Goal: Use online tool/utility: Use online tool/utility

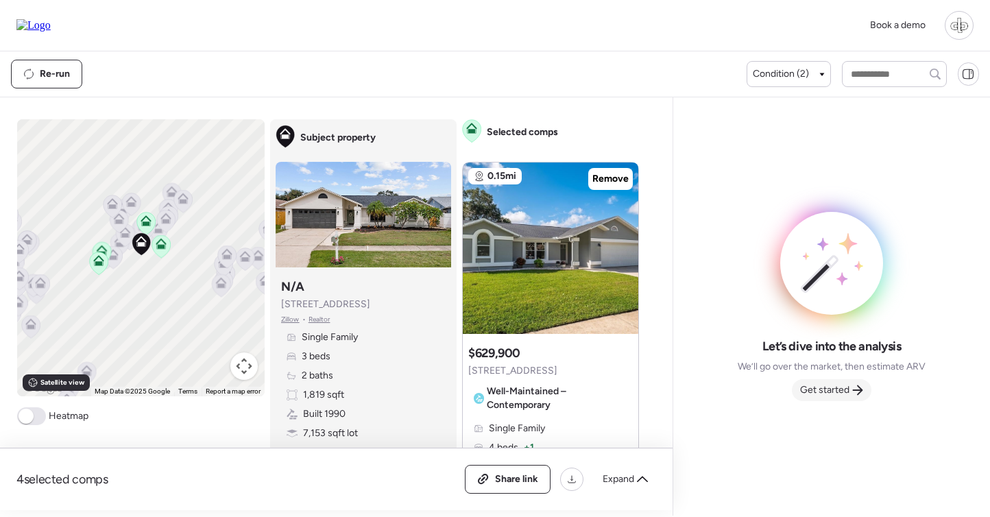
click at [823, 396] on span "Get started" at bounding box center [824, 390] width 49 height 14
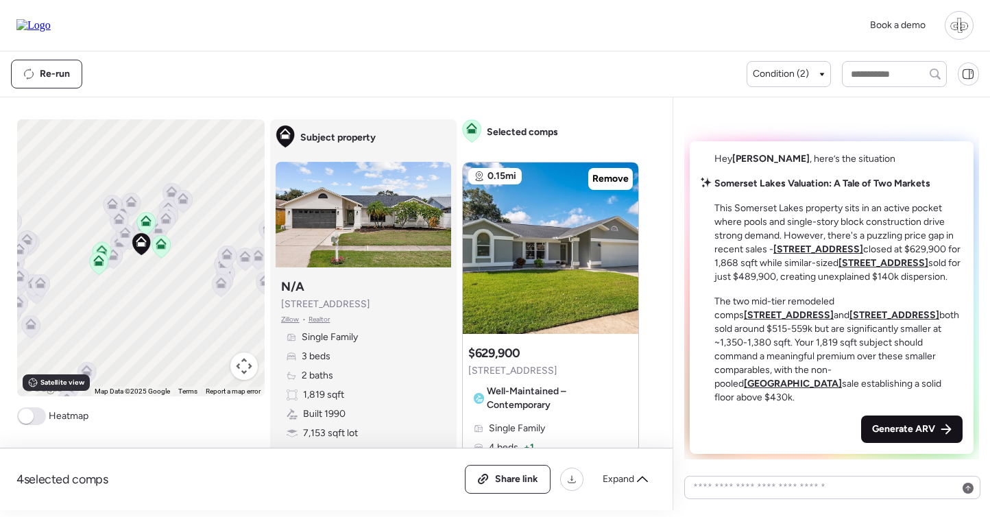
click at [923, 441] on div "Generate ARV" at bounding box center [911, 428] width 101 height 27
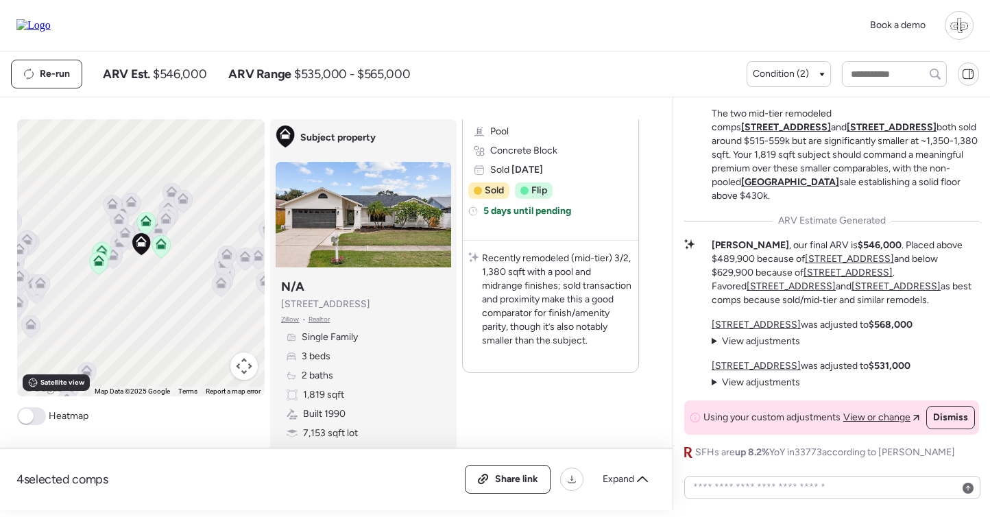
scroll to position [2394, 0]
click at [758, 364] on u "[STREET_ADDRESS]" at bounding box center [756, 366] width 89 height 12
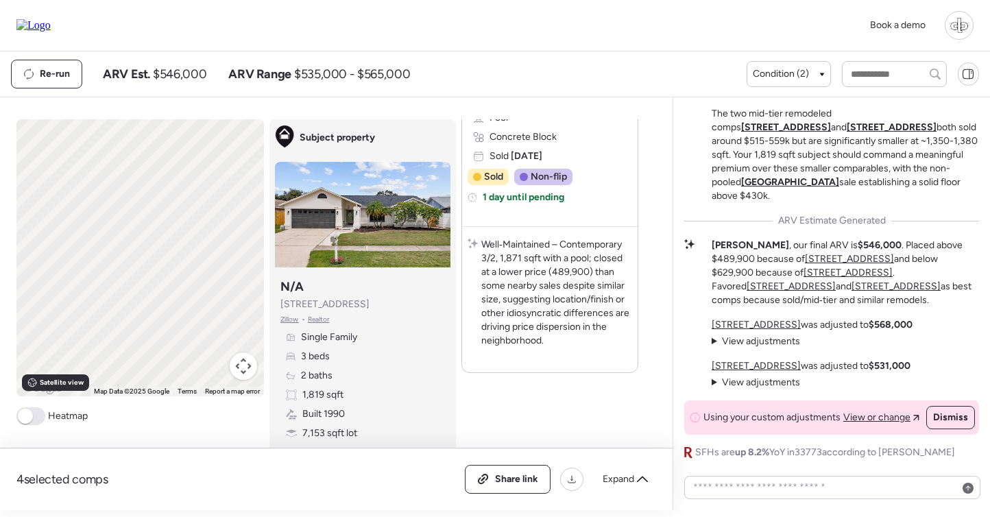
scroll to position [0, 0]
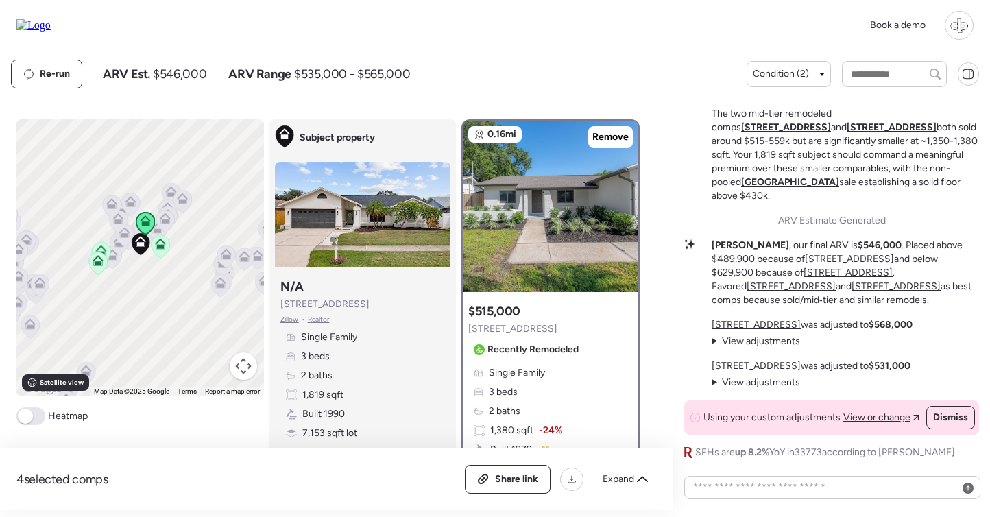
click at [739, 321] on u "[STREET_ADDRESS]" at bounding box center [756, 325] width 89 height 12
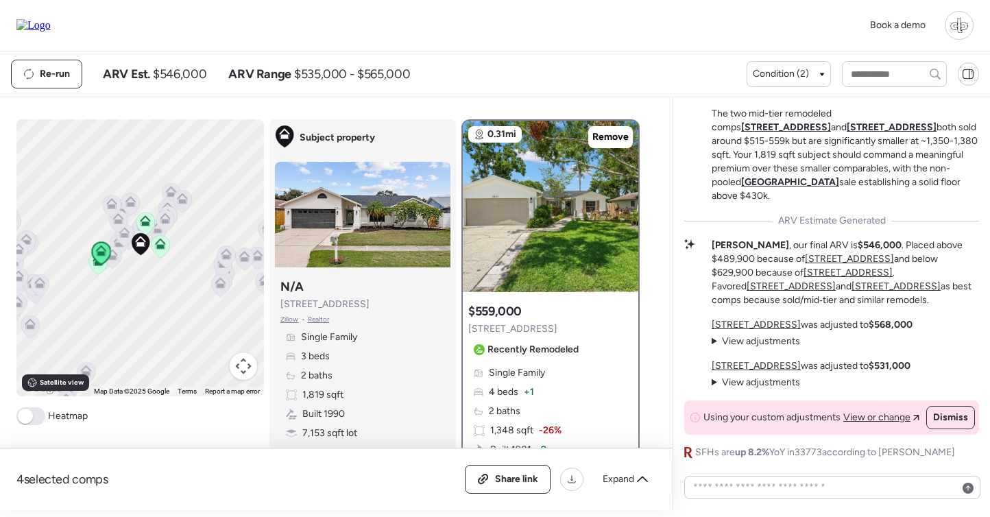
click at [770, 340] on span "View adjustments" at bounding box center [761, 341] width 78 height 12
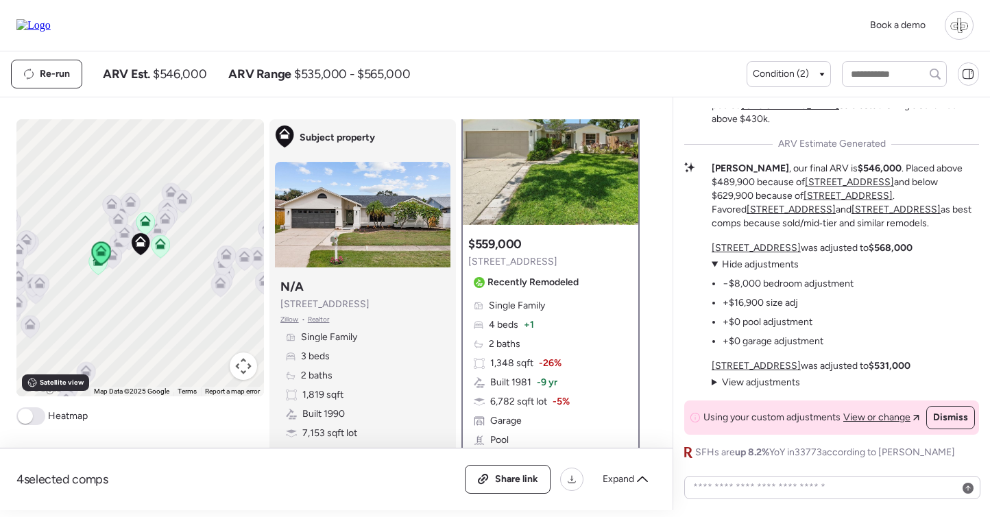
scroll to position [69, 0]
click at [771, 365] on u "[STREET_ADDRESS]" at bounding box center [756, 366] width 89 height 12
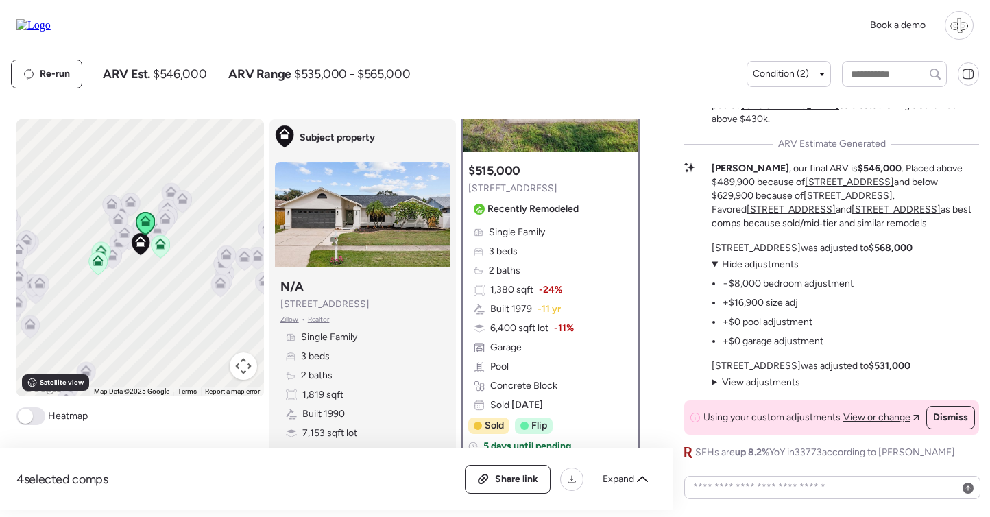
scroll to position [101, 0]
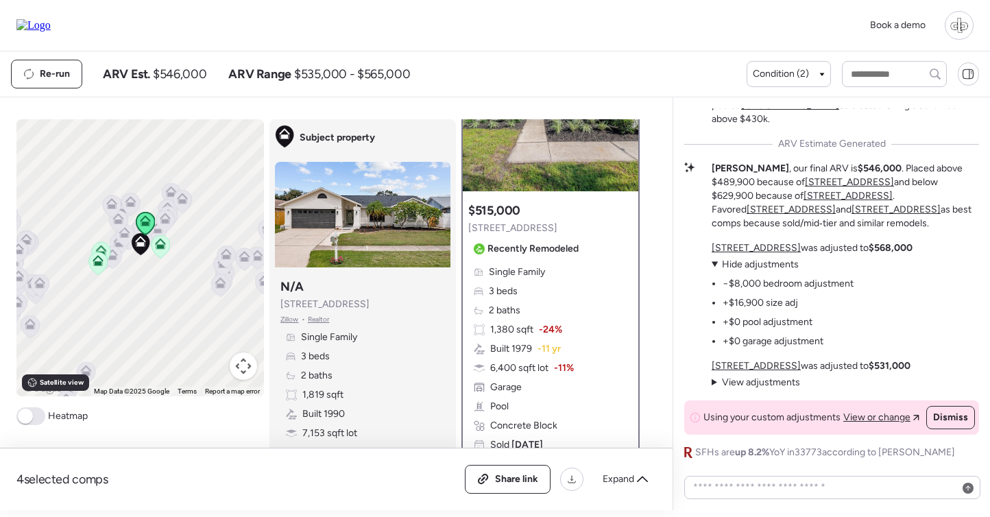
click at [803, 197] on u "[STREET_ADDRESS]" at bounding box center [847, 196] width 89 height 12
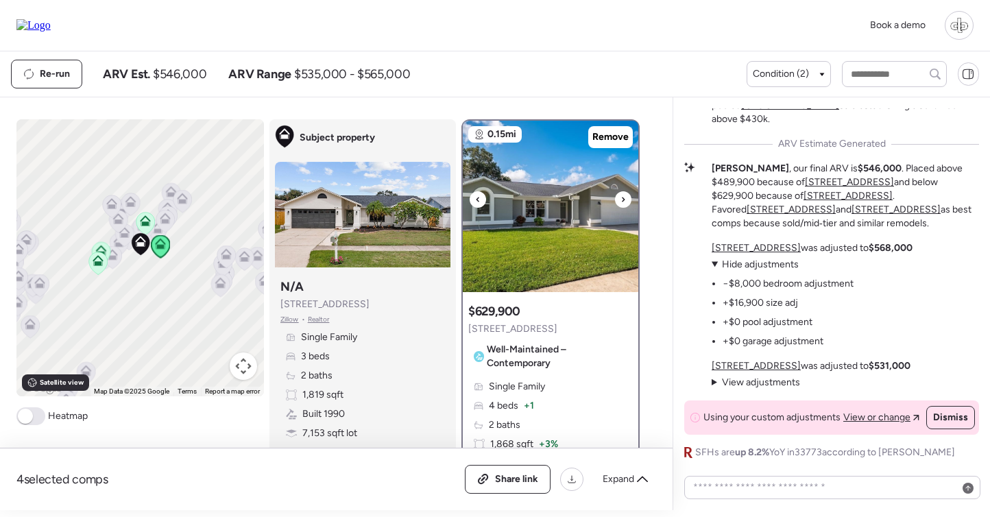
scroll to position [51, 0]
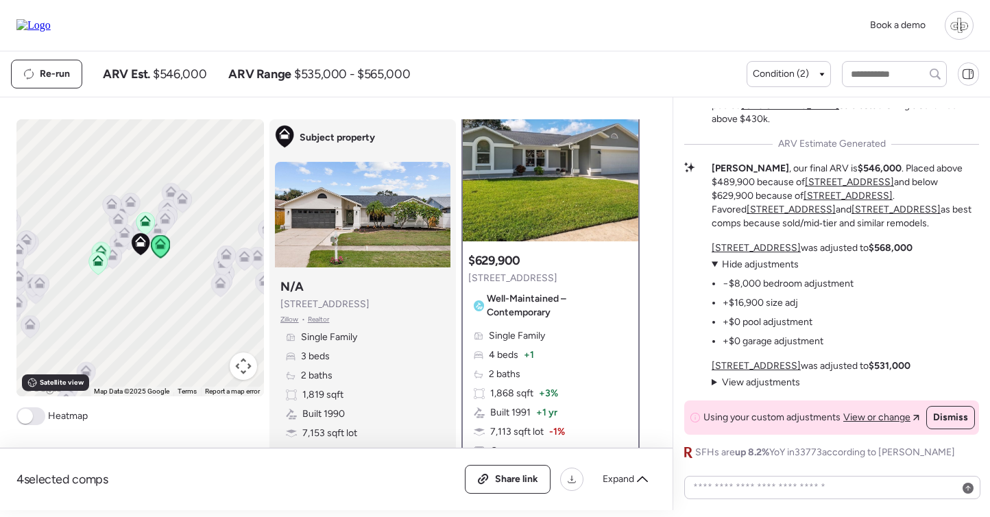
click at [836, 204] on u "[STREET_ADDRESS]" at bounding box center [790, 210] width 89 height 12
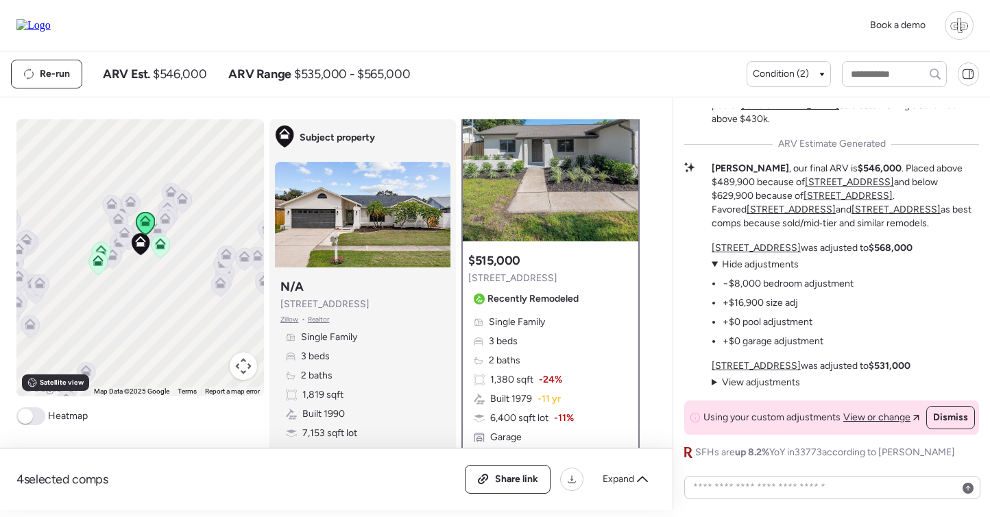
scroll to position [0, 0]
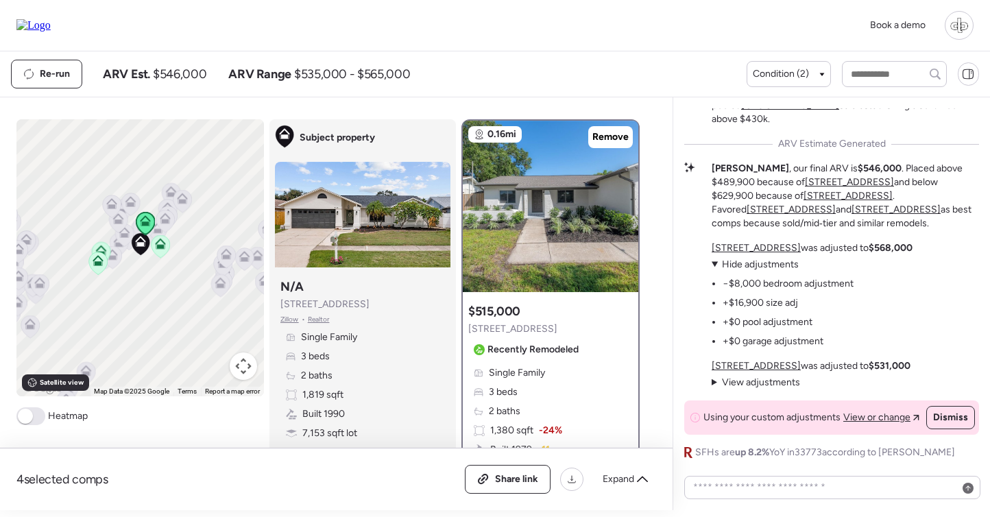
click at [940, 204] on u "[STREET_ADDRESS]" at bounding box center [895, 210] width 89 height 12
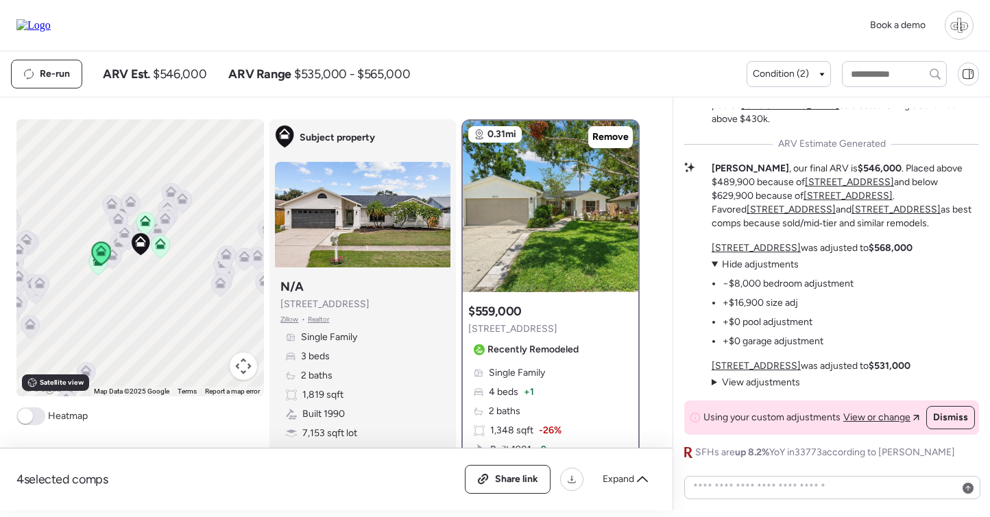
click at [731, 252] on u "[STREET_ADDRESS]" at bounding box center [756, 248] width 89 height 12
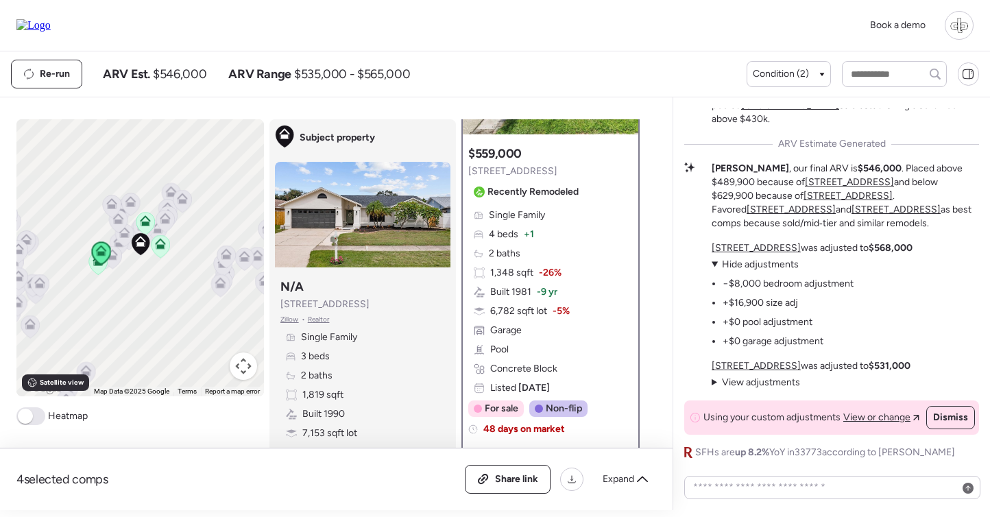
scroll to position [152, 0]
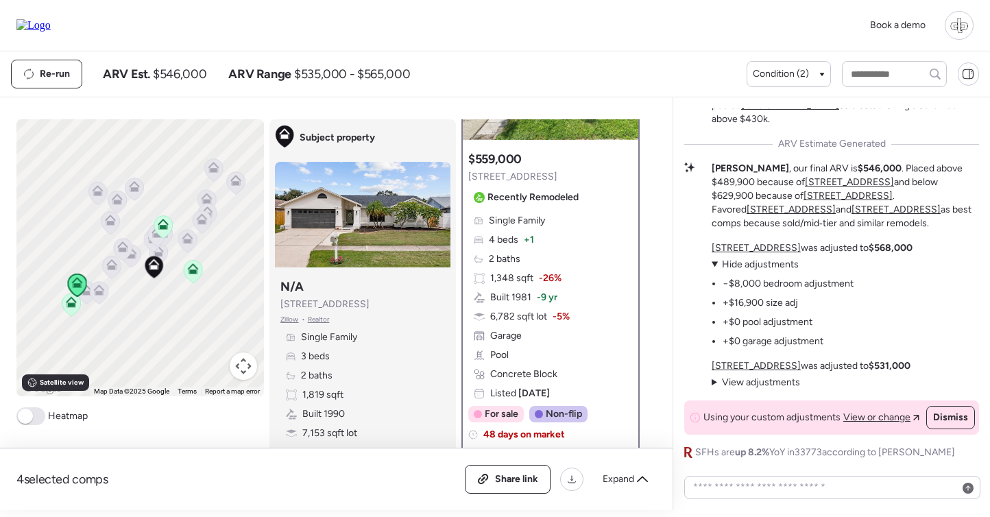
click at [158, 254] on div at bounding box center [152, 241] width 19 height 25
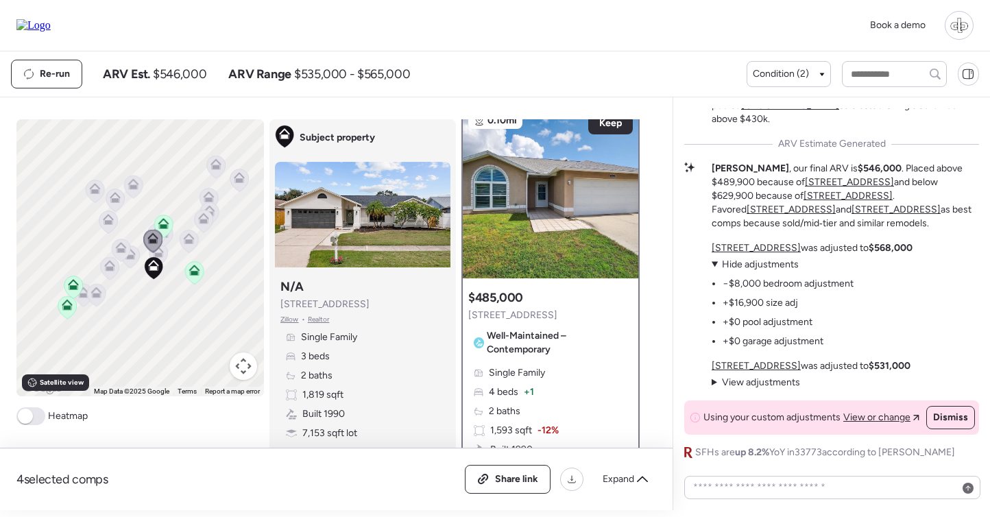
scroll to position [0, 0]
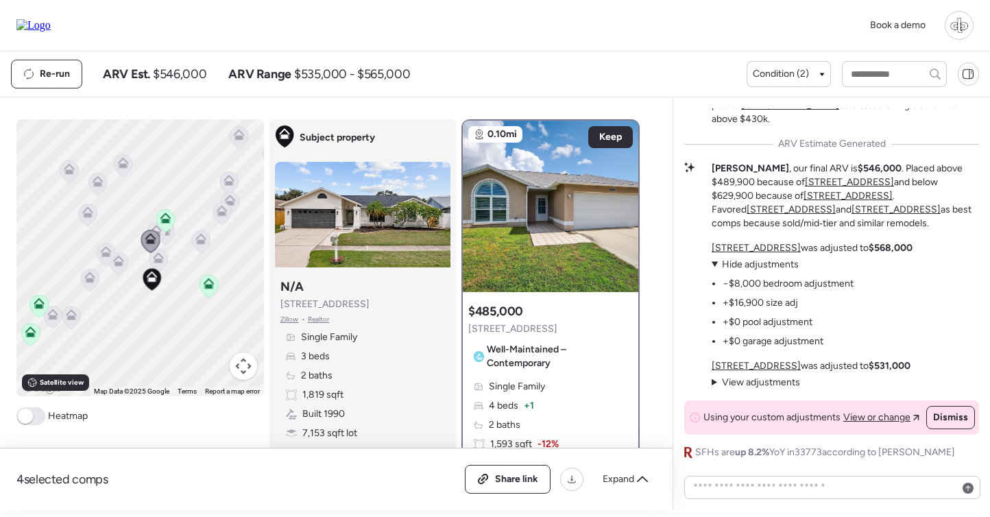
click at [165, 260] on icon at bounding box center [158, 261] width 19 height 23
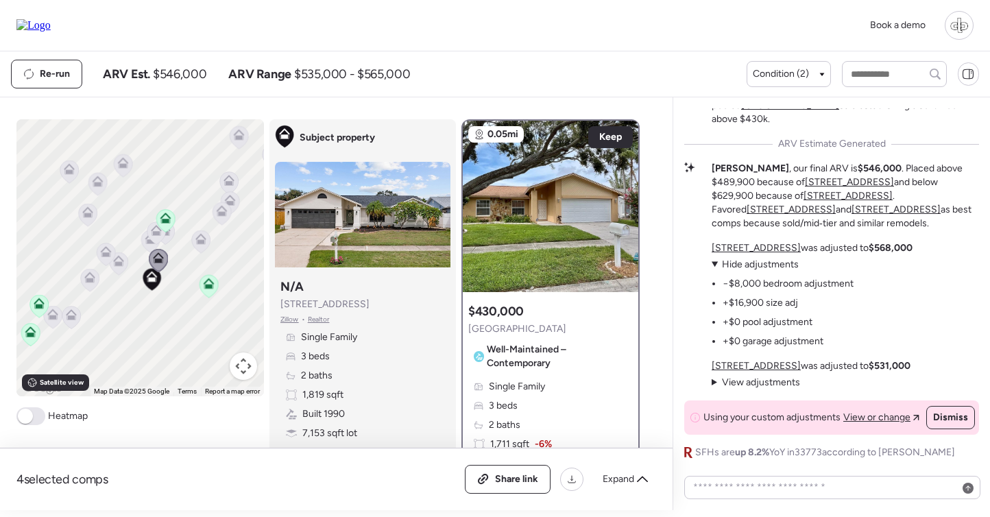
click at [108, 258] on icon at bounding box center [106, 254] width 19 height 23
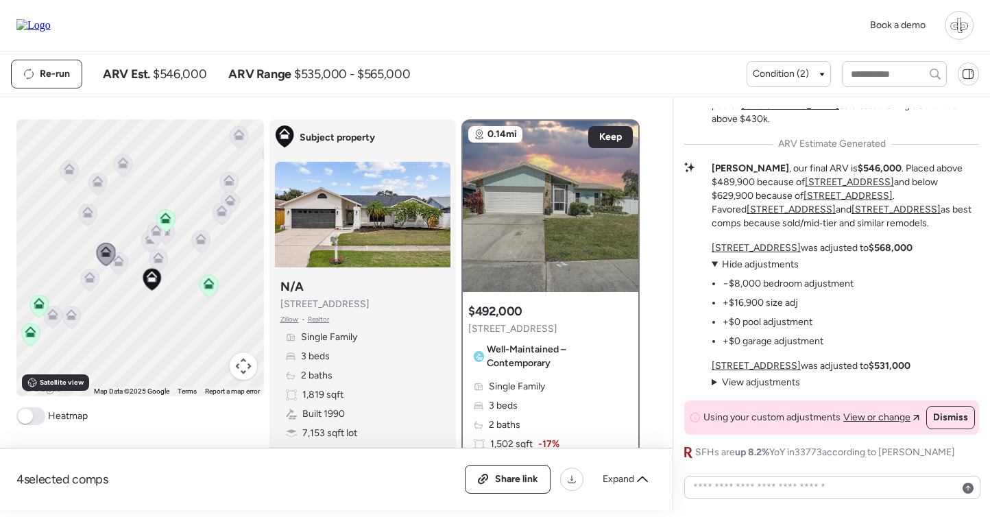
click at [121, 265] on icon at bounding box center [118, 264] width 9 height 4
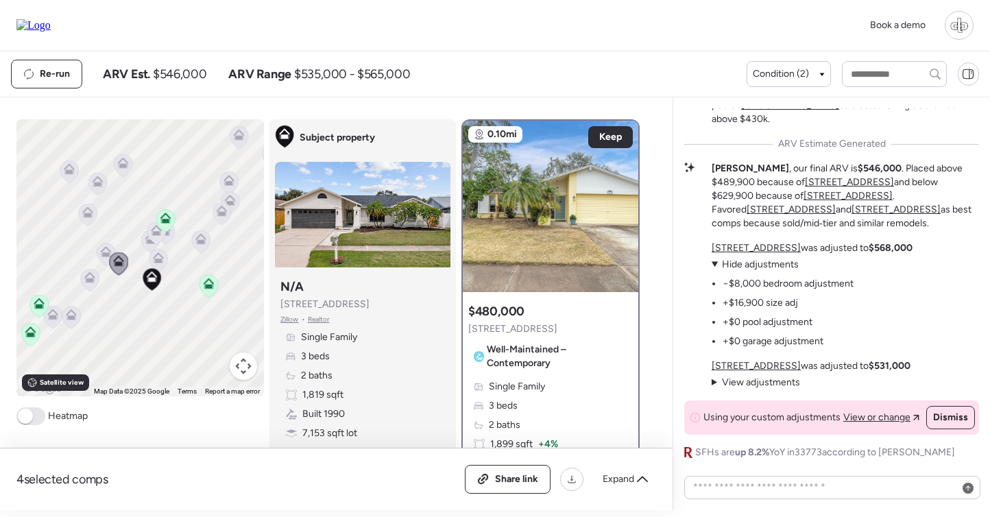
click at [87, 280] on icon at bounding box center [89, 280] width 9 height 4
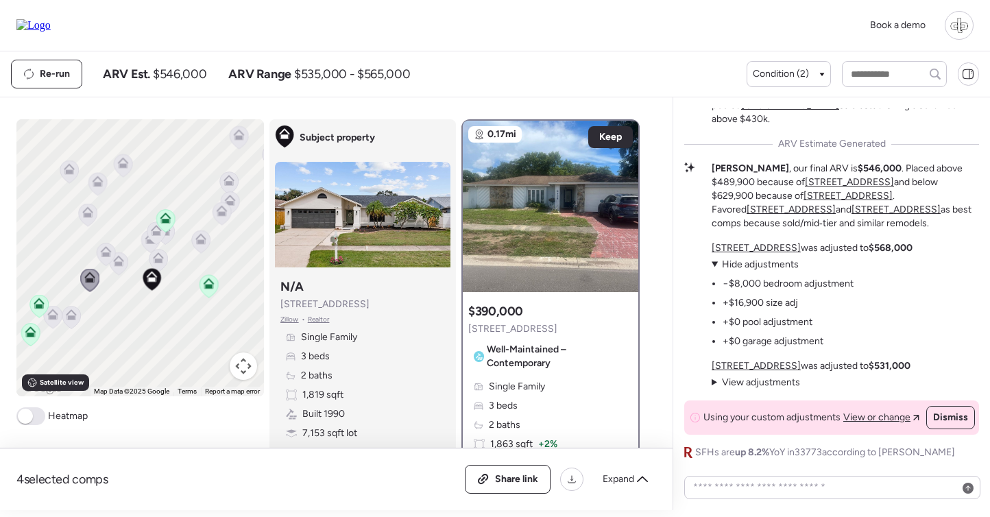
click at [52, 317] on icon at bounding box center [52, 317] width 9 height 4
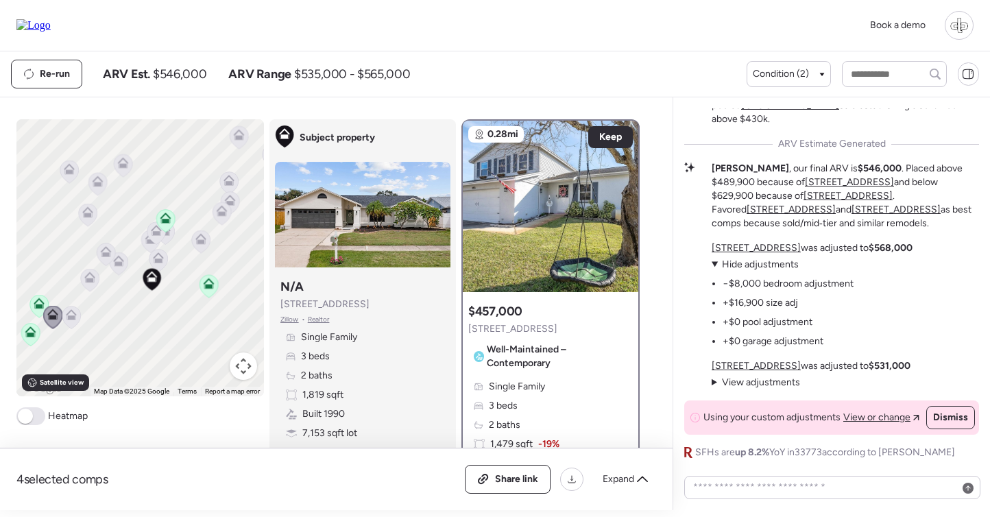
click at [73, 317] on icon at bounding box center [70, 317] width 9 height 4
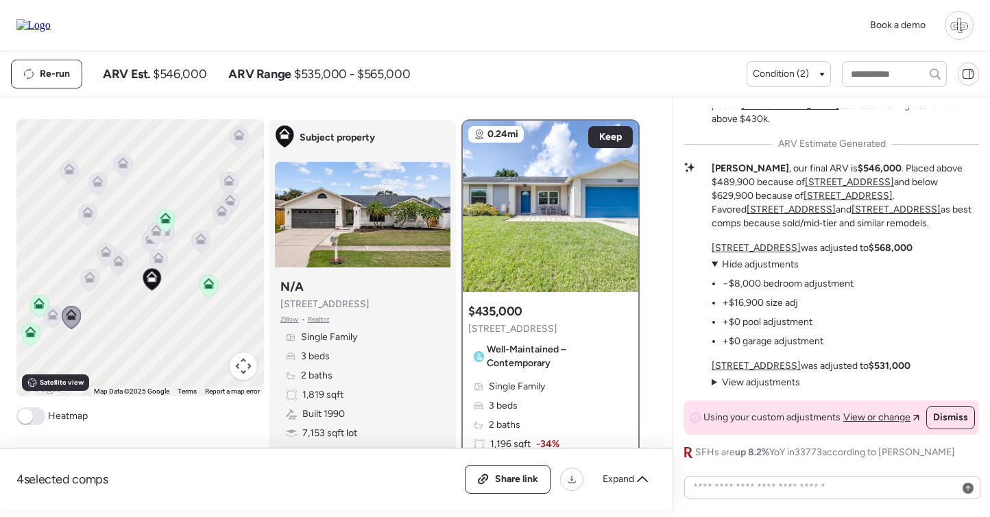
click at [85, 211] on icon at bounding box center [87, 210] width 10 height 6
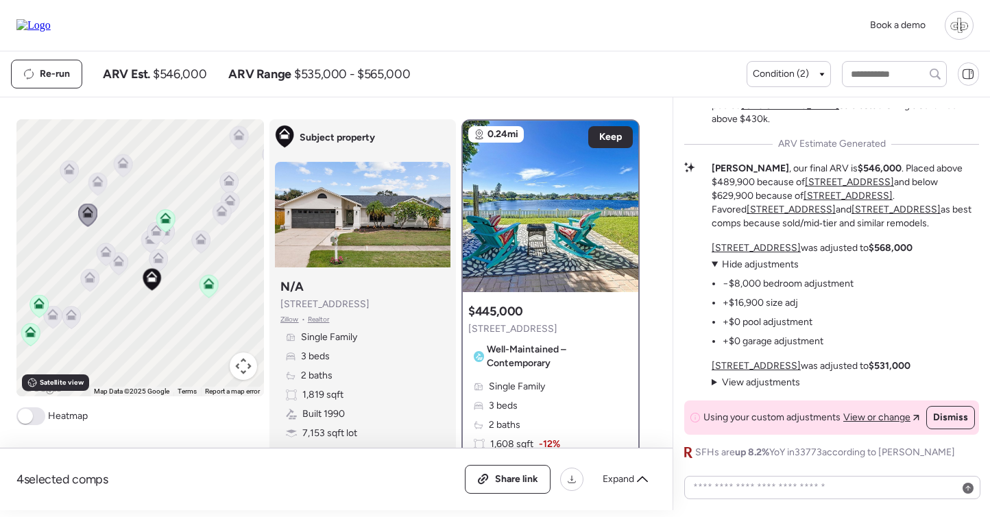
click at [96, 183] on icon at bounding box center [97, 184] width 9 height 4
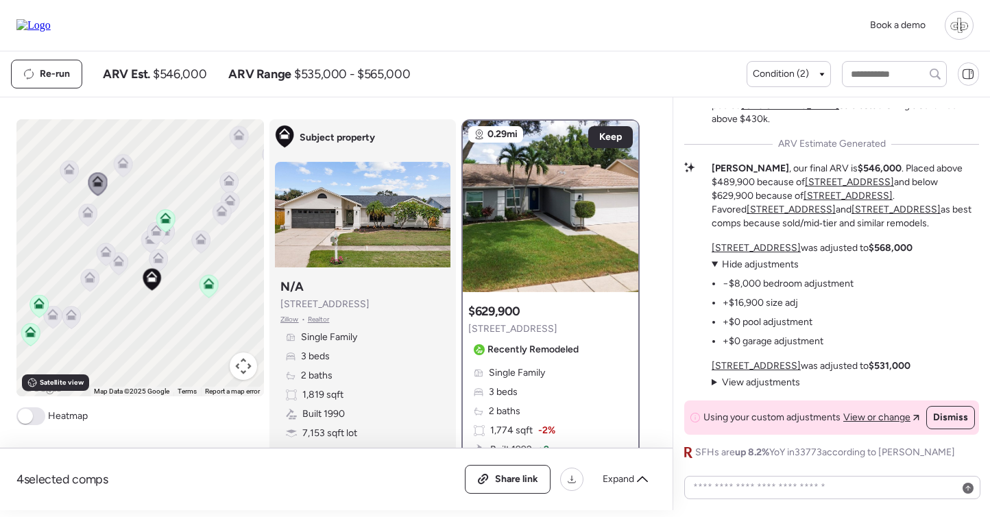
click at [119, 174] on icon at bounding box center [123, 165] width 19 height 23
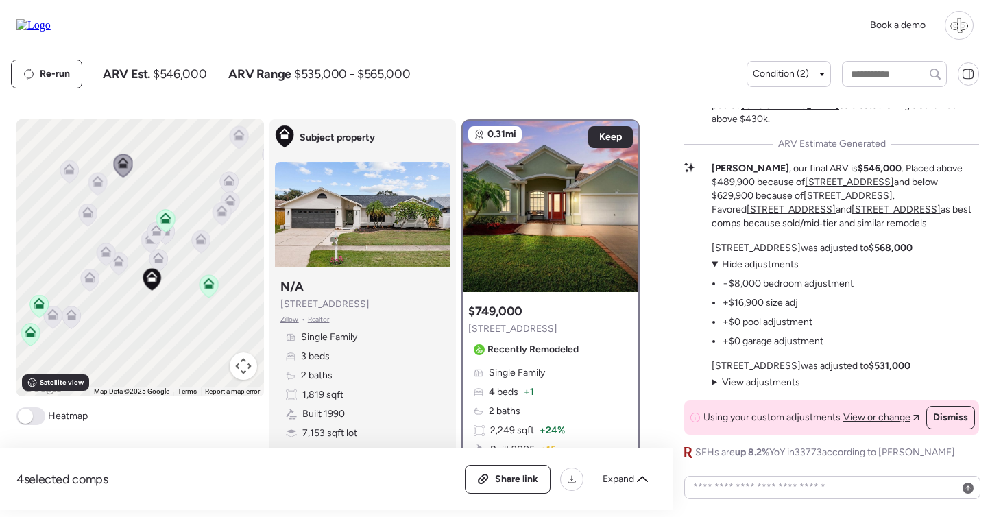
click at [71, 173] on icon at bounding box center [68, 172] width 9 height 4
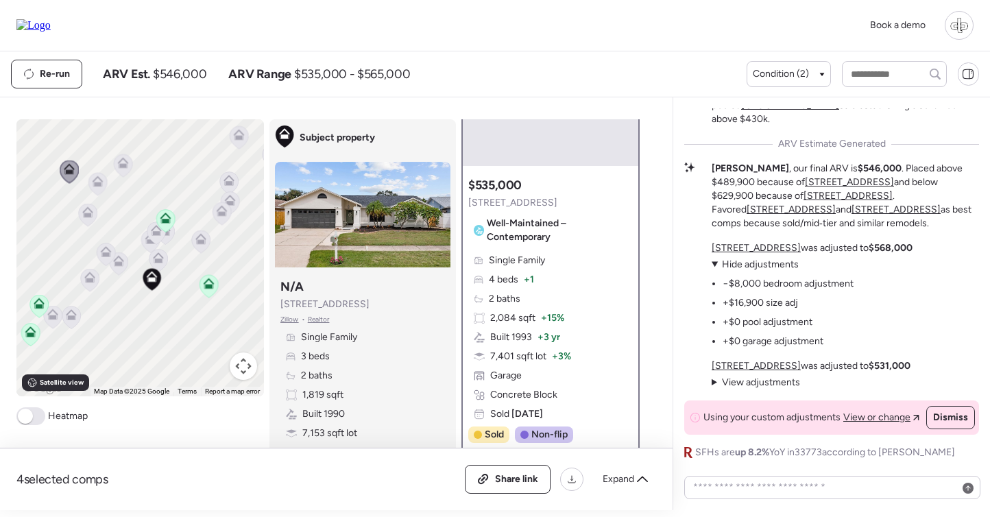
scroll to position [127, 0]
click at [208, 243] on icon at bounding box center [200, 241] width 19 height 23
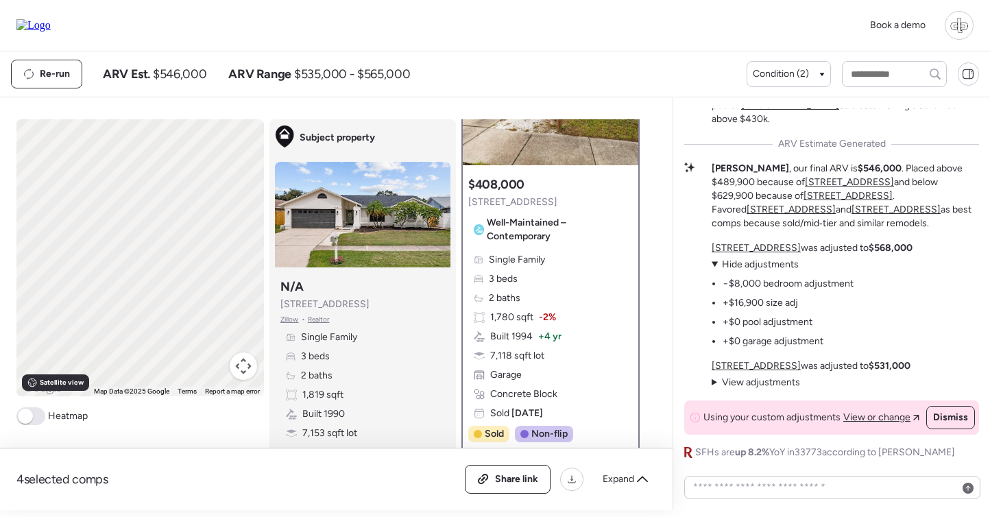
scroll to position [0, 0]
